Goal: Information Seeking & Learning: Learn about a topic

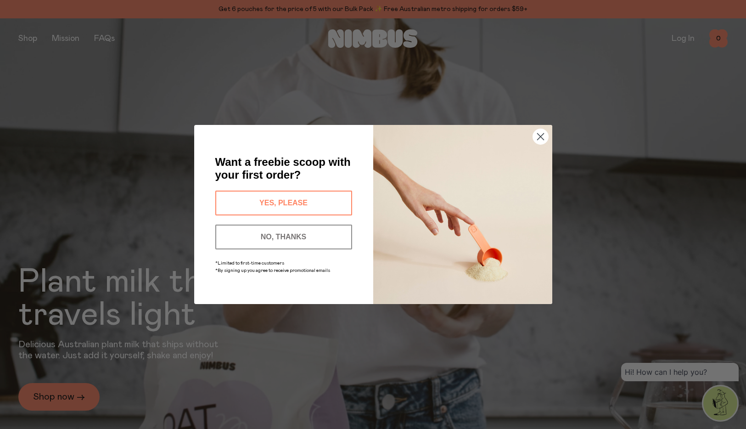
click at [541, 141] on circle "Close dialog" at bounding box center [540, 136] width 15 height 15
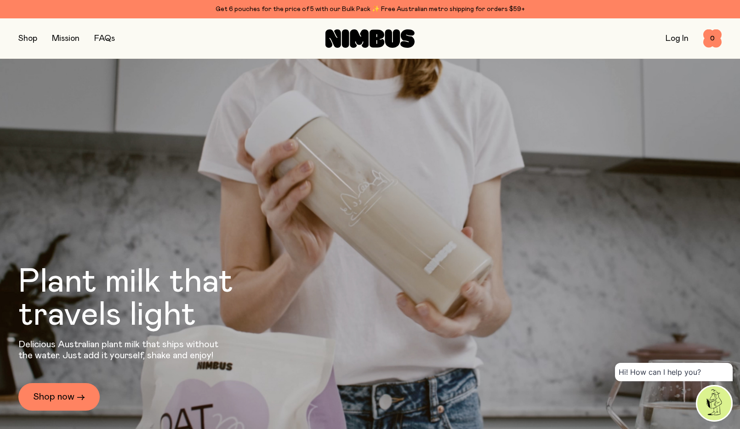
click at [22, 38] on button "button" at bounding box center [27, 38] width 19 height 13
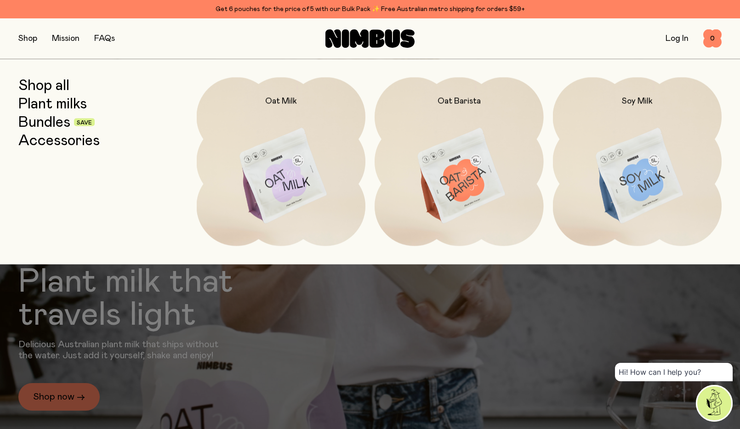
click at [49, 398] on div at bounding box center [370, 214] width 740 height 429
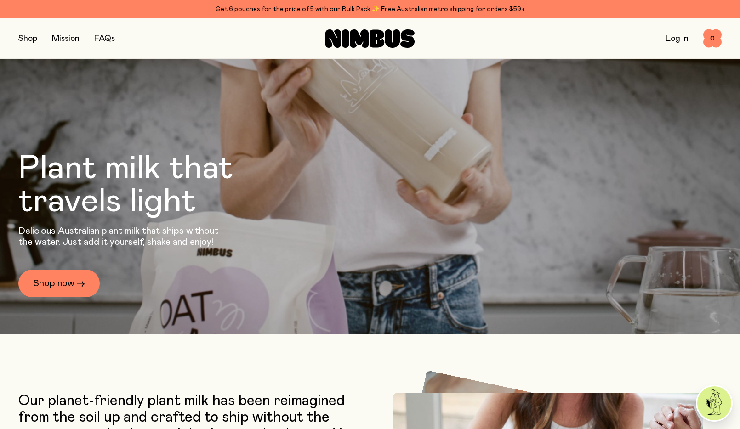
scroll to position [322, 0]
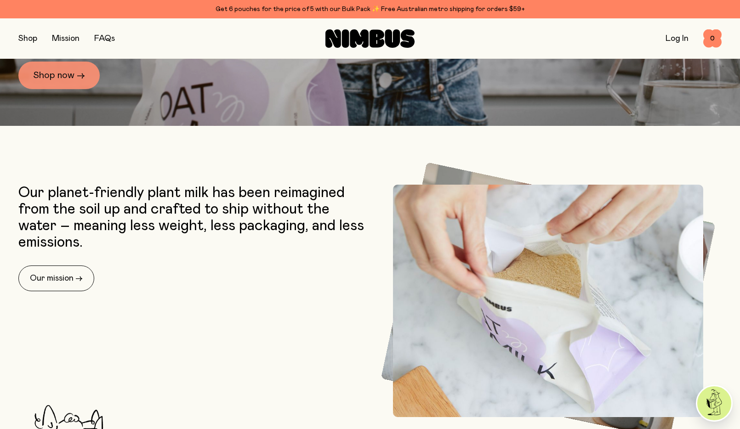
click at [74, 69] on link "Shop now →" at bounding box center [58, 76] width 81 height 28
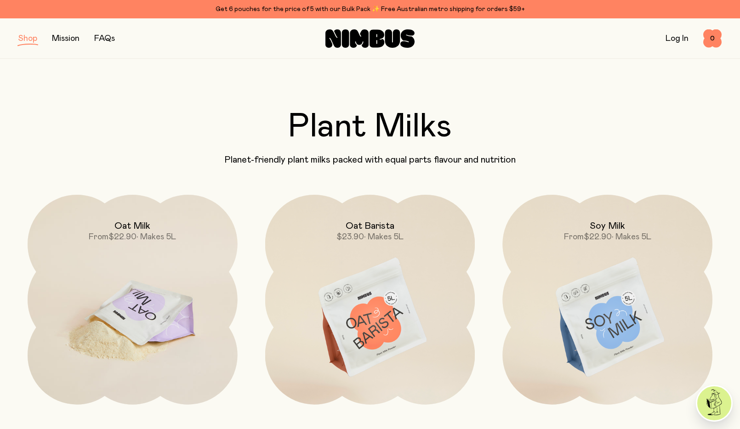
click at [111, 320] on img at bounding box center [133, 318] width 210 height 247
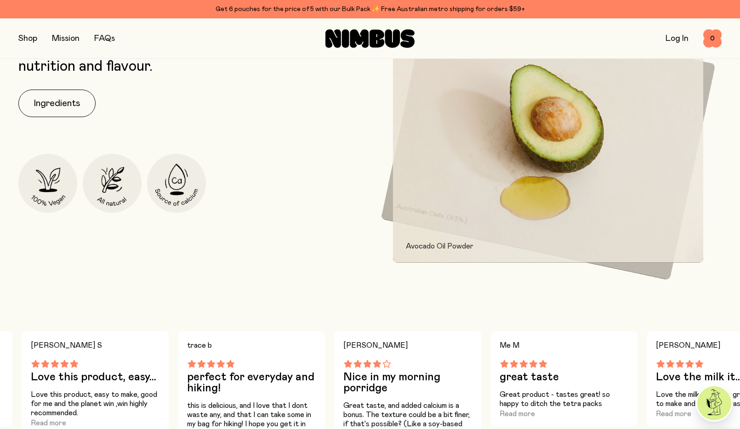
scroll to position [474, 0]
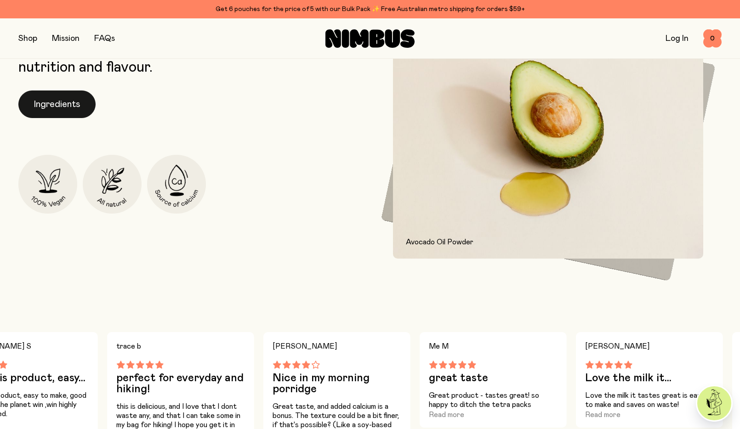
click at [56, 103] on button "Ingredients" at bounding box center [56, 104] width 77 height 28
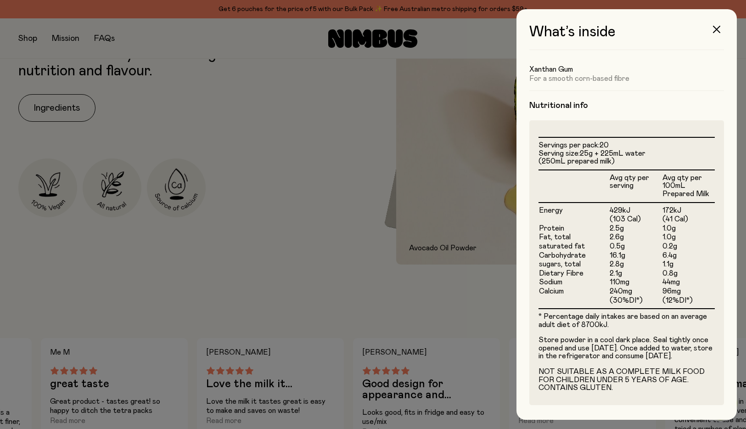
scroll to position [174, 0]
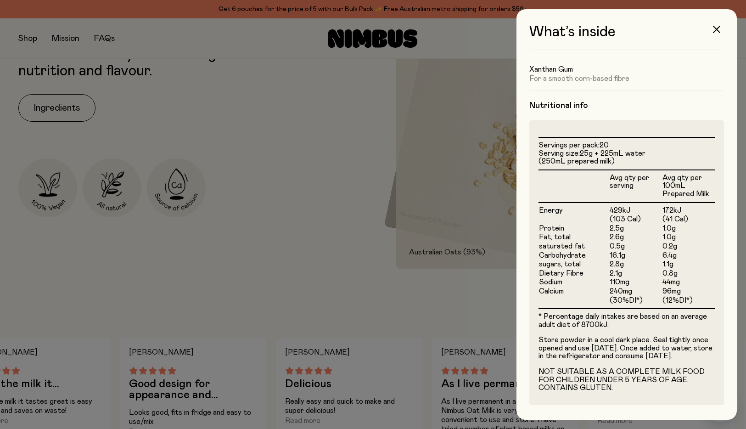
click at [291, 227] on div at bounding box center [373, 214] width 746 height 429
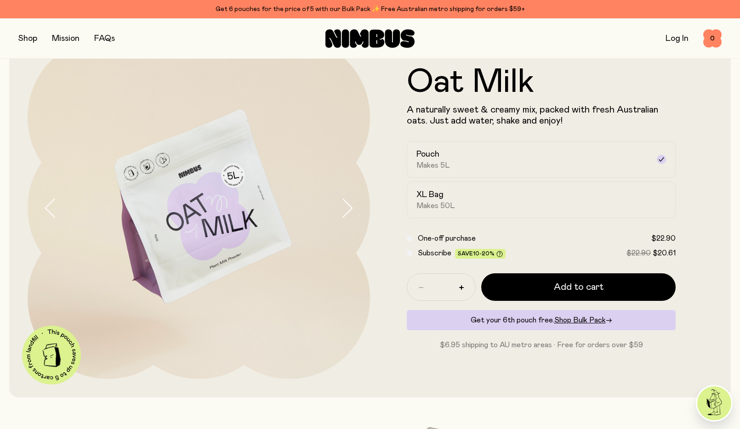
scroll to position [184, 0]
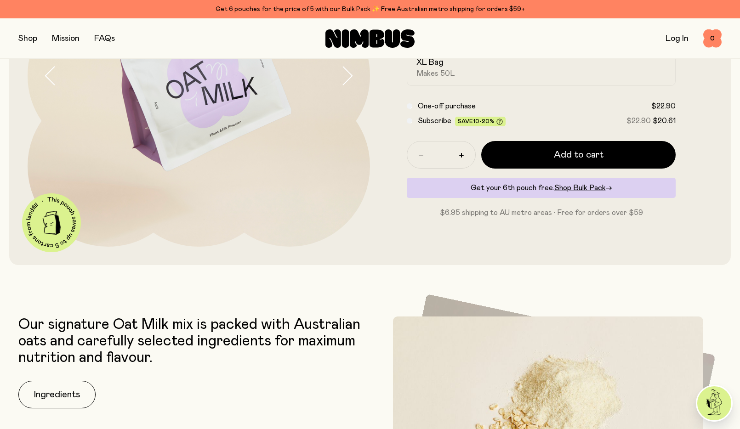
click at [240, 117] on img at bounding box center [199, 75] width 342 height 342
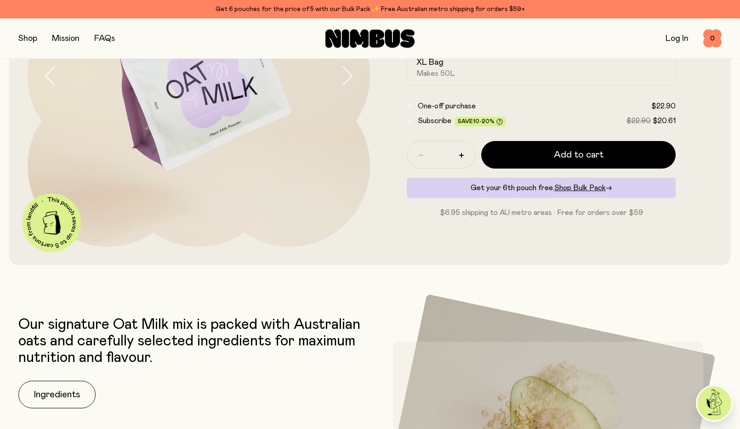
click at [339, 79] on img at bounding box center [199, 75] width 342 height 342
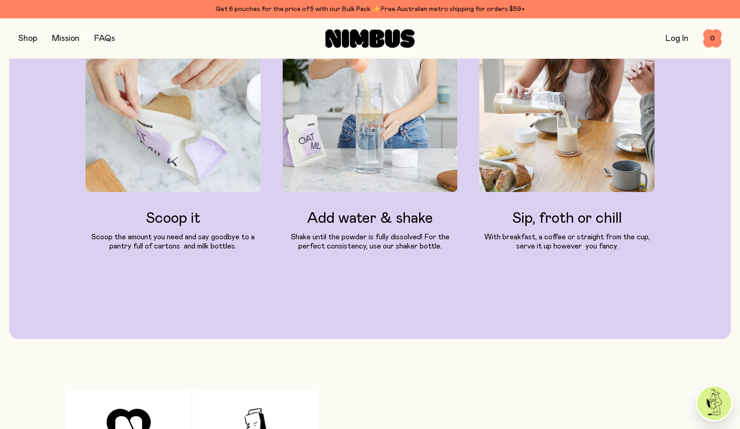
scroll to position [1057, 0]
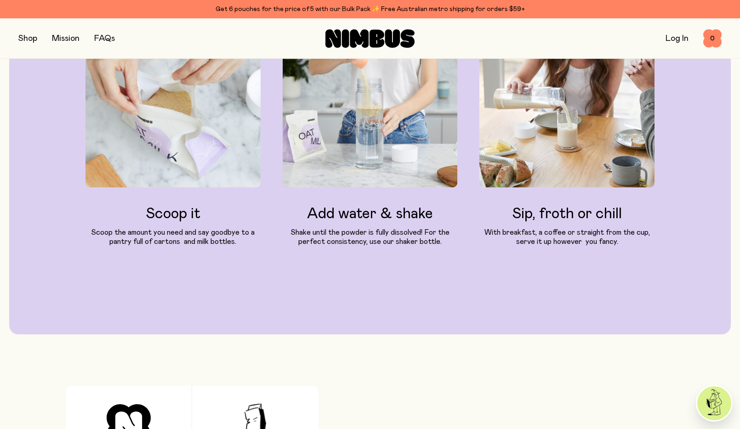
click at [164, 220] on h3 "Scoop it" at bounding box center [172, 214] width 175 height 17
click at [190, 147] on img at bounding box center [172, 117] width 175 height 140
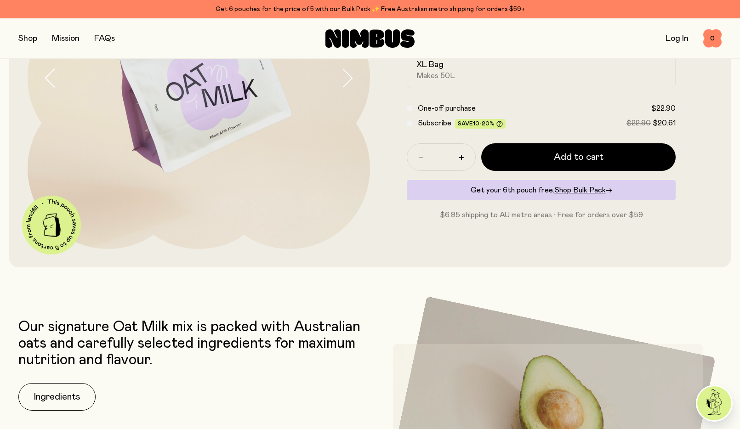
scroll to position [0, 0]
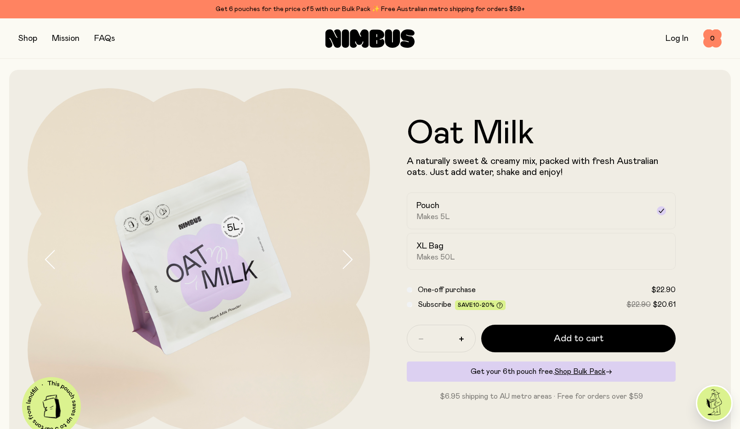
click at [349, 256] on icon "button" at bounding box center [347, 259] width 9 height 18
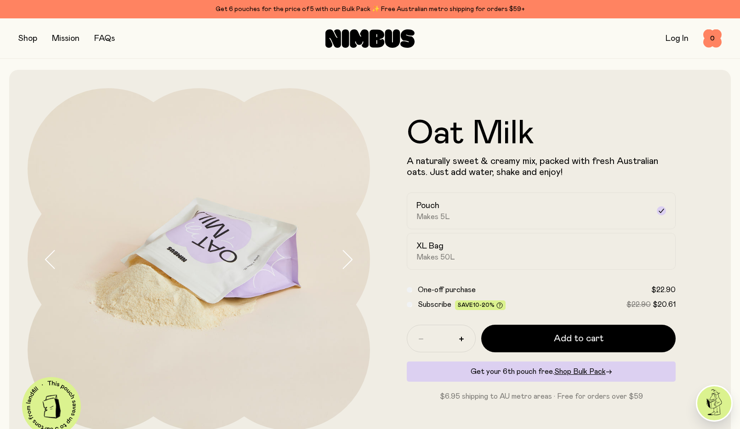
click at [349, 256] on icon "button" at bounding box center [347, 259] width 9 height 18
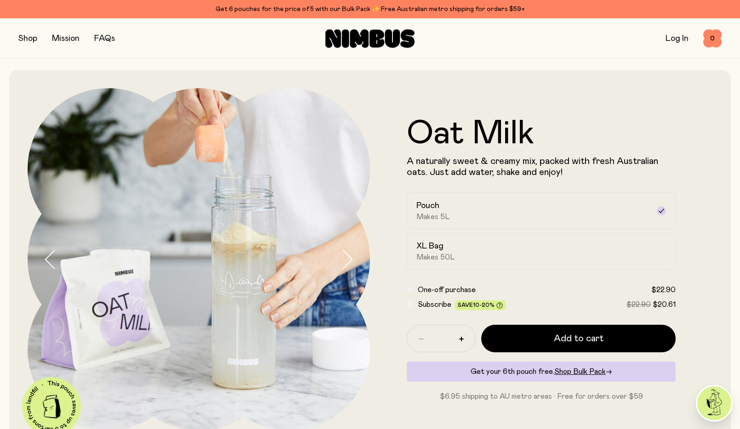
click at [349, 256] on icon "button" at bounding box center [347, 259] width 9 height 18
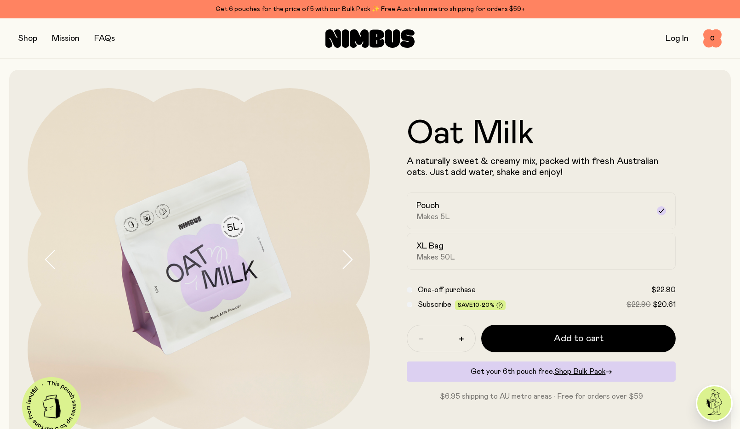
click at [347, 256] on icon "button" at bounding box center [346, 259] width 13 height 19
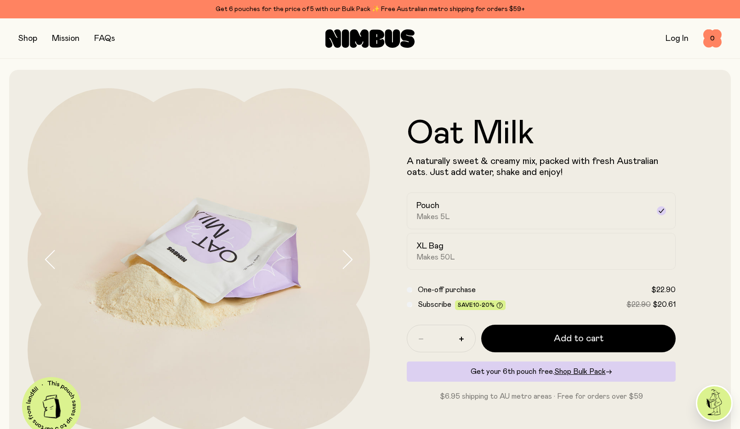
click at [346, 256] on icon "button" at bounding box center [346, 259] width 13 height 19
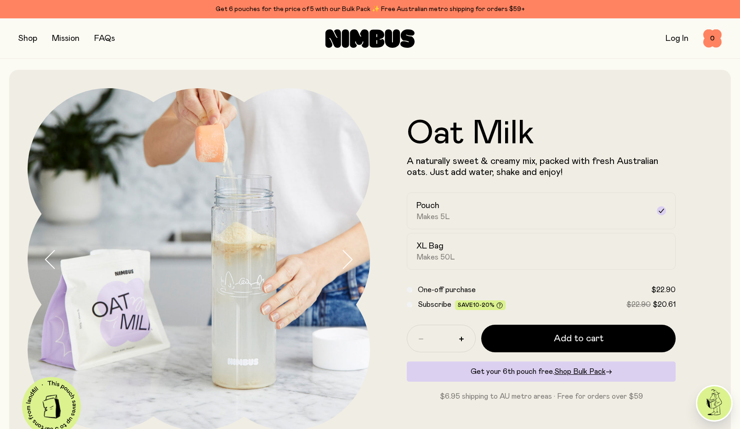
click at [344, 258] on icon "button" at bounding box center [346, 259] width 13 height 19
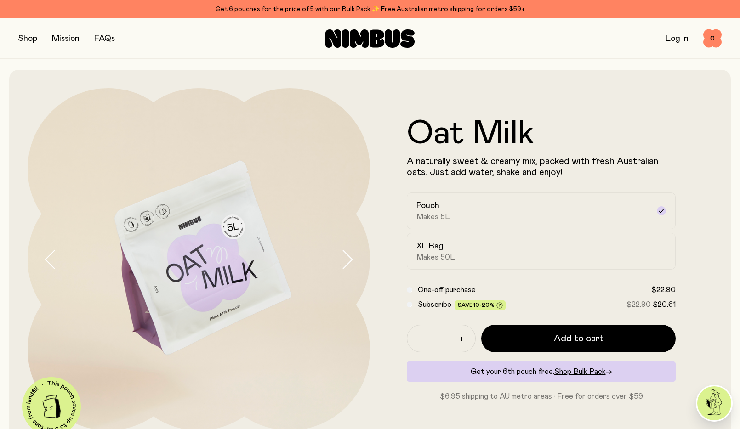
click at [343, 259] on icon "button" at bounding box center [346, 259] width 13 height 19
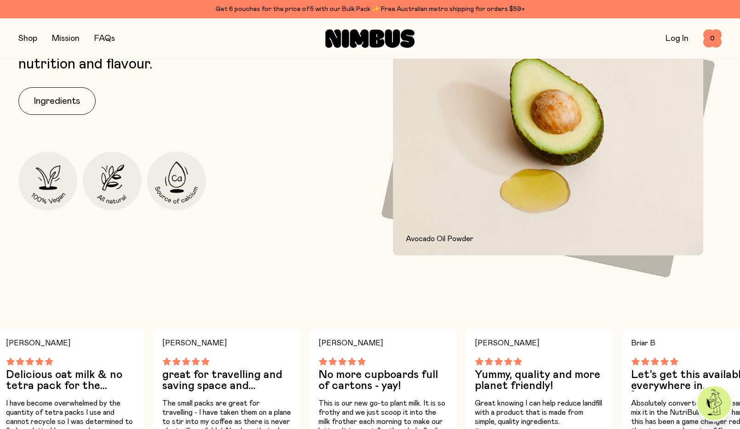
scroll to position [505, 0]
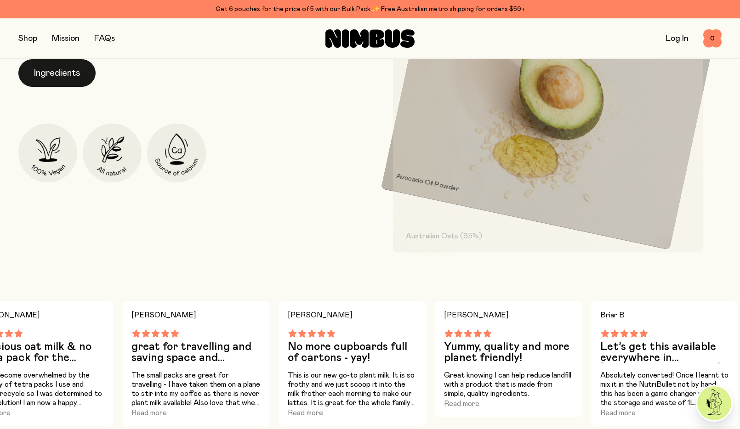
click at [41, 81] on button "Ingredients" at bounding box center [56, 73] width 77 height 28
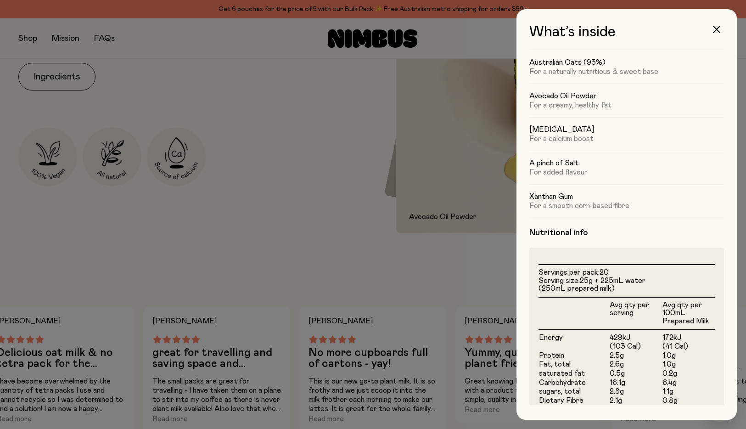
scroll to position [174, 0]
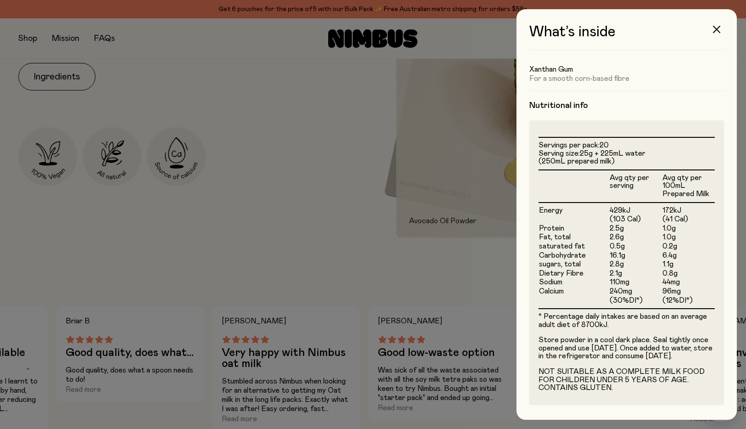
click at [274, 202] on div at bounding box center [373, 214] width 746 height 429
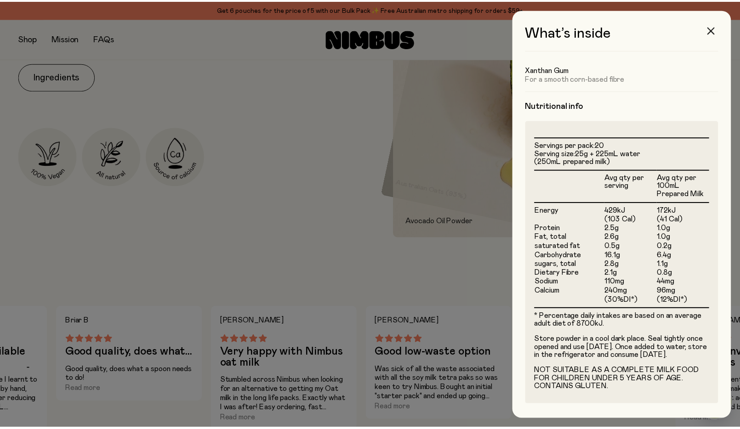
scroll to position [505, 0]
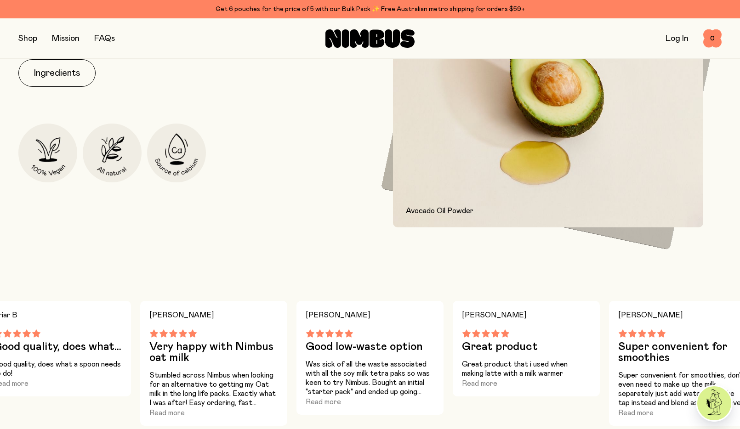
click at [100, 40] on link "FAQs" at bounding box center [104, 38] width 21 height 8
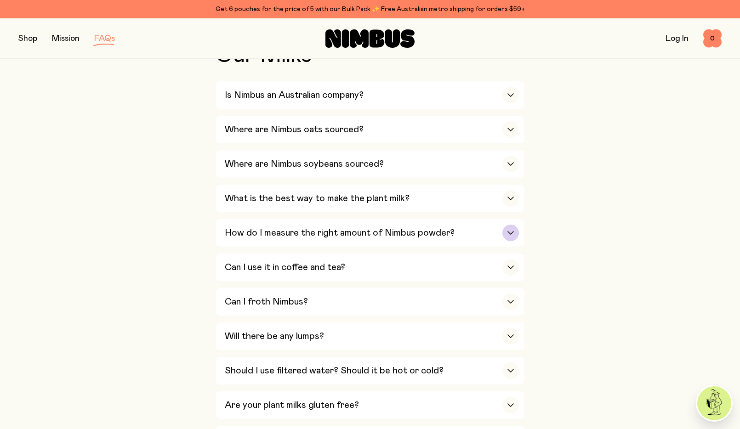
scroll to position [230, 0]
click at [438, 230] on h3 "How do I measure the right amount of Nimbus powder?" at bounding box center [340, 232] width 230 height 11
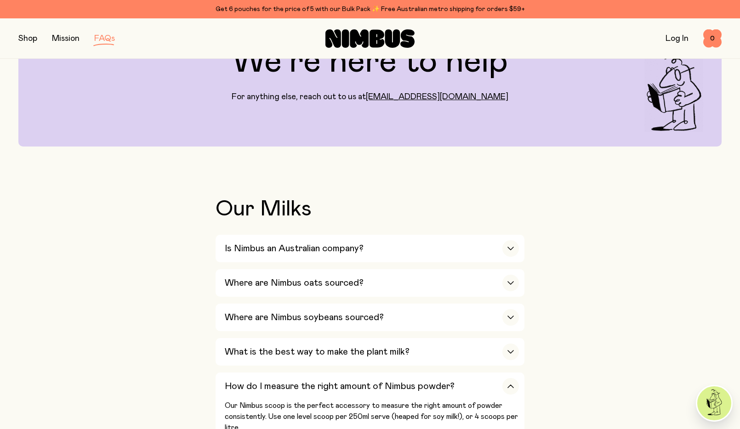
scroll to position [0, 0]
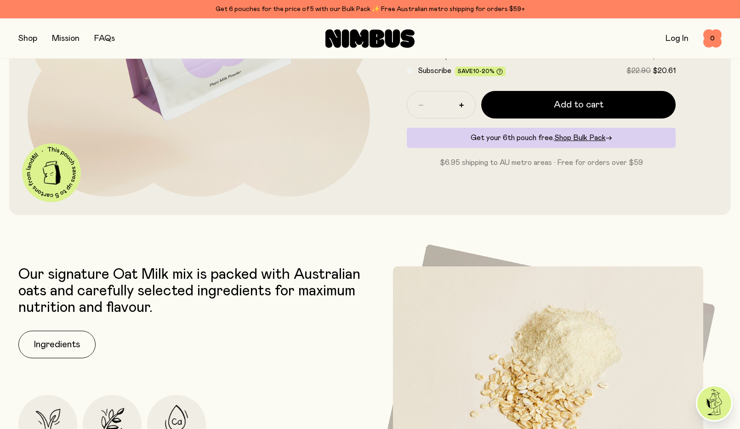
scroll to position [230, 0]
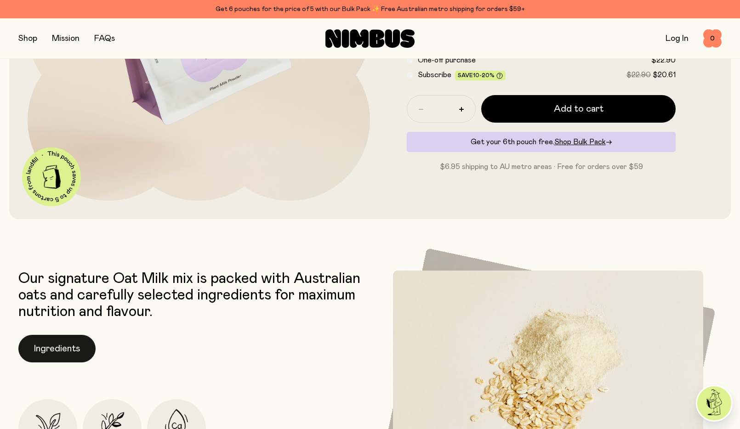
click at [83, 351] on button "Ingredients" at bounding box center [56, 349] width 77 height 28
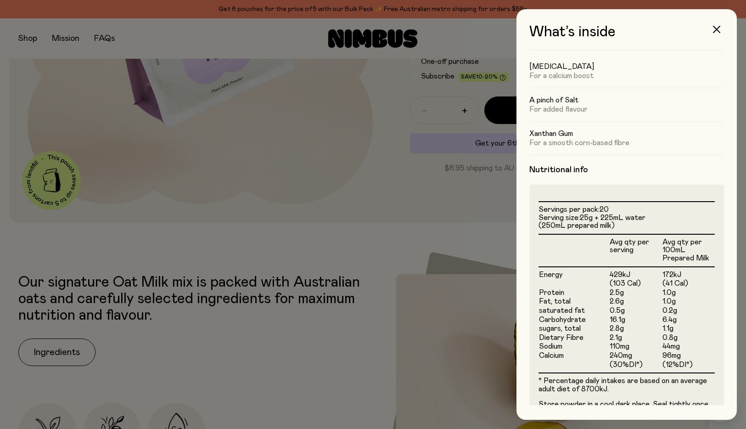
scroll to position [138, 0]
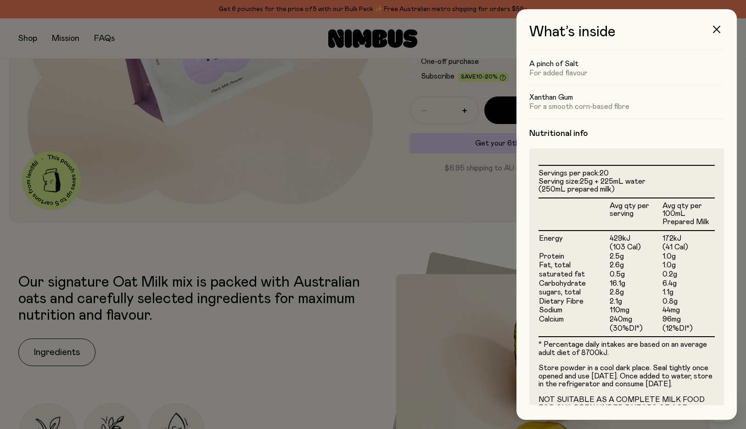
drag, startPoint x: 716, startPoint y: 26, endPoint x: 688, endPoint y: 29, distance: 28.2
click at [716, 27] on icon "button" at bounding box center [716, 29] width 7 height 7
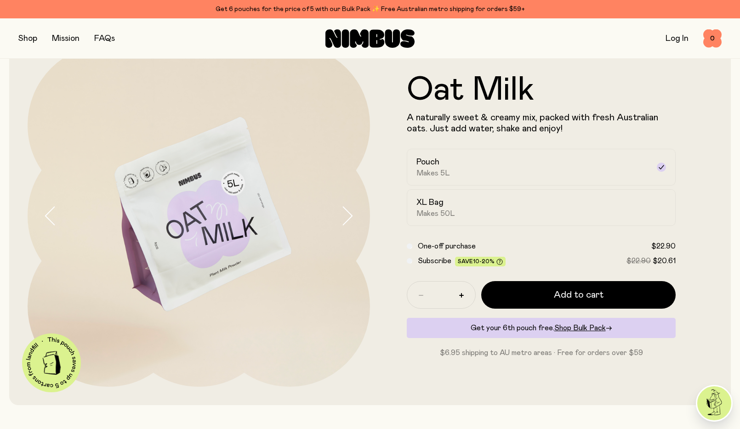
scroll to position [0, 0]
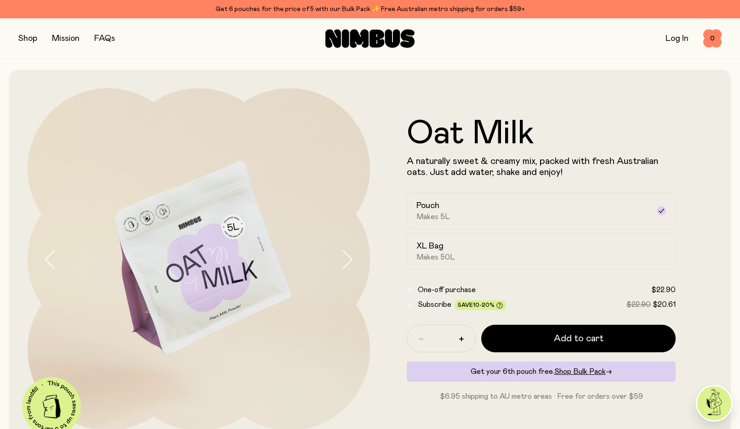
click at [219, 212] on img at bounding box center [199, 259] width 342 height 342
